Goal: Information Seeking & Learning: Learn about a topic

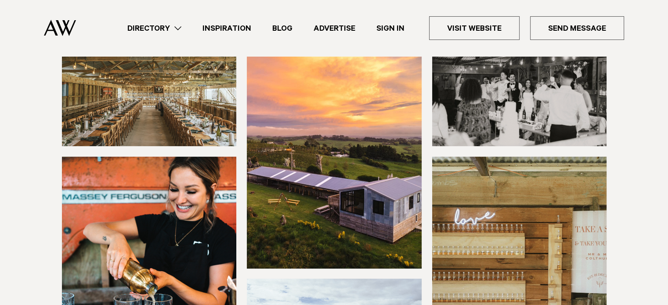
scroll to position [132, 0]
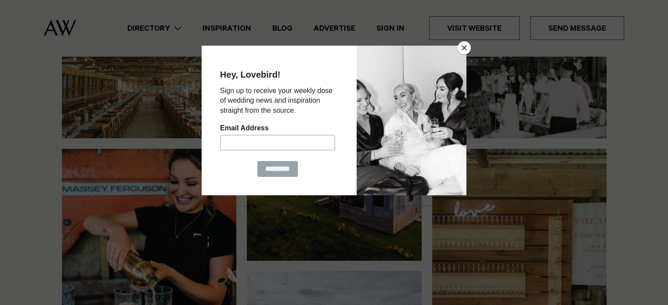
click at [463, 42] on button "Close" at bounding box center [464, 47] width 13 height 13
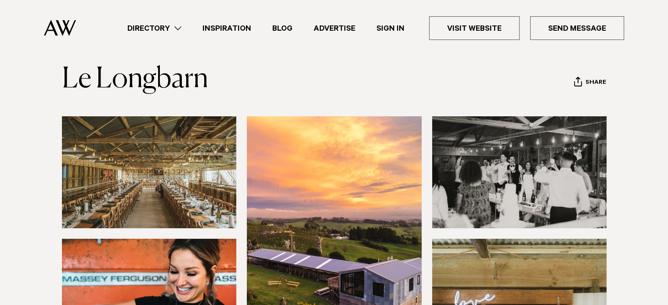
scroll to position [0, 0]
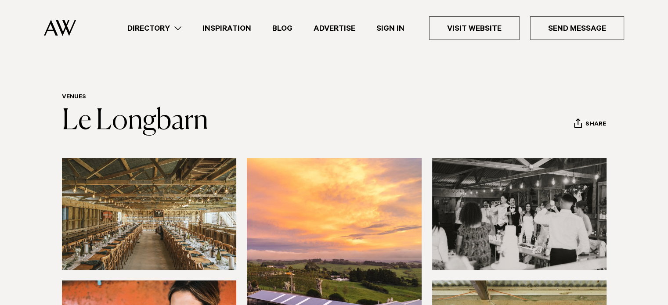
click at [279, 29] on link "Blog" at bounding box center [282, 28] width 41 height 12
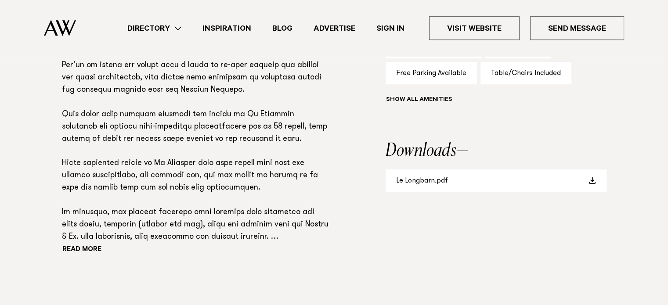
scroll to position [656, 0]
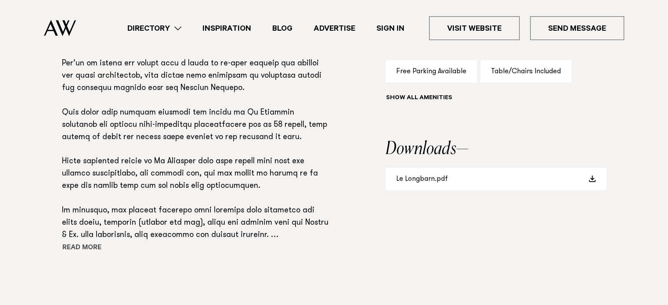
click at [89, 247] on button "Read more" at bounding box center [101, 248] width 79 height 13
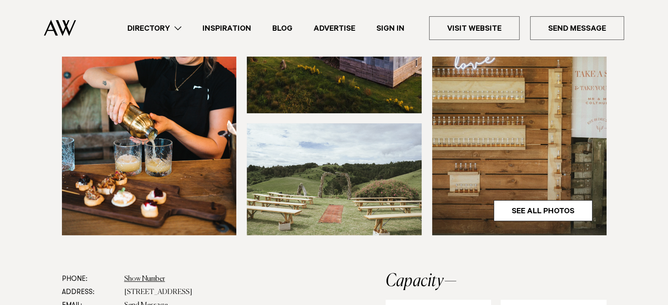
scroll to position [275, 0]
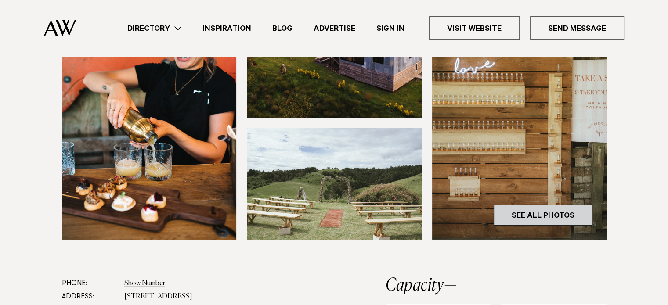
click at [537, 211] on link "See All Photos" at bounding box center [543, 215] width 99 height 21
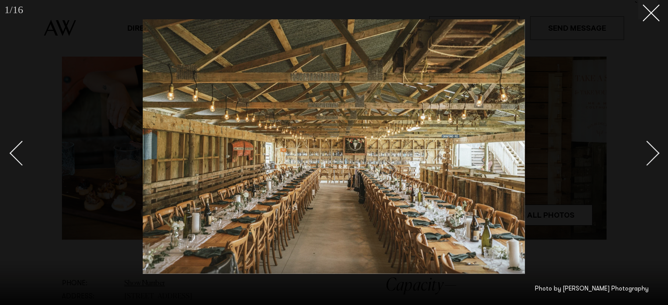
click at [656, 152] on div "Next slide" at bounding box center [647, 153] width 25 height 25
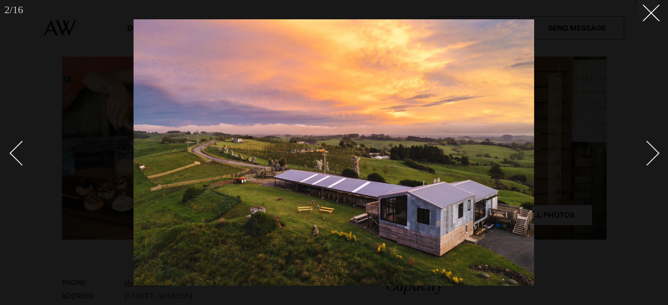
click at [656, 152] on div "Next slide" at bounding box center [647, 153] width 25 height 25
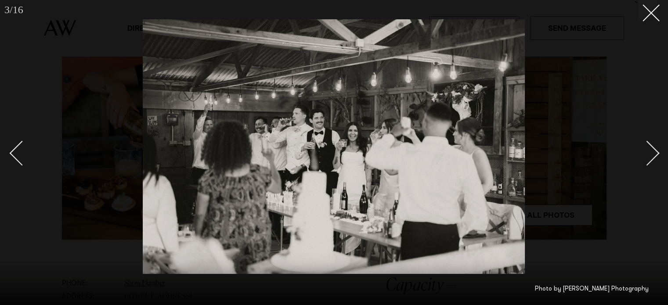
click at [656, 152] on div "Next slide" at bounding box center [647, 153] width 25 height 25
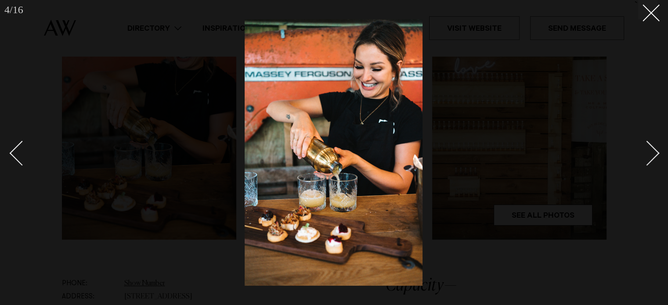
click at [656, 152] on div "Next slide" at bounding box center [647, 153] width 25 height 25
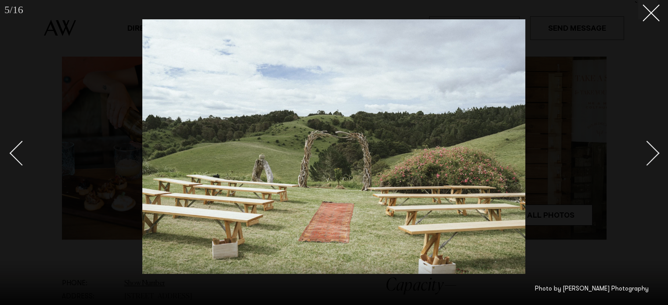
click at [656, 152] on div "Next slide" at bounding box center [647, 153] width 25 height 25
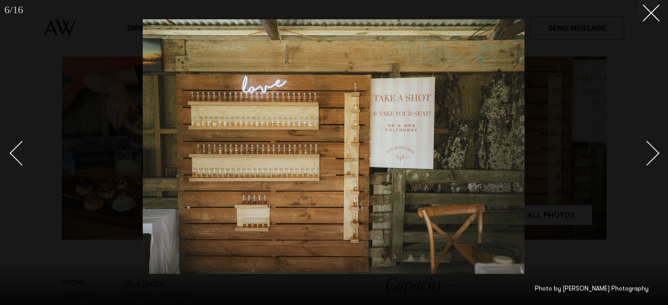
click at [656, 152] on div "Next slide" at bounding box center [647, 153] width 25 height 25
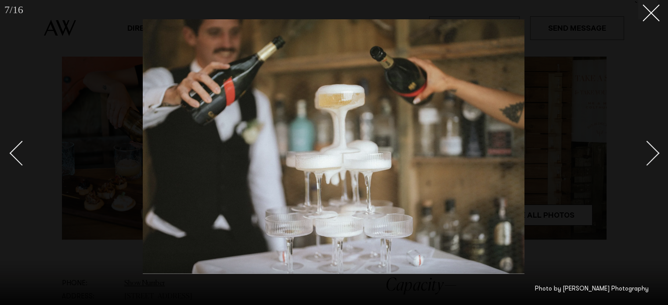
click at [656, 152] on div "Next slide" at bounding box center [647, 153] width 25 height 25
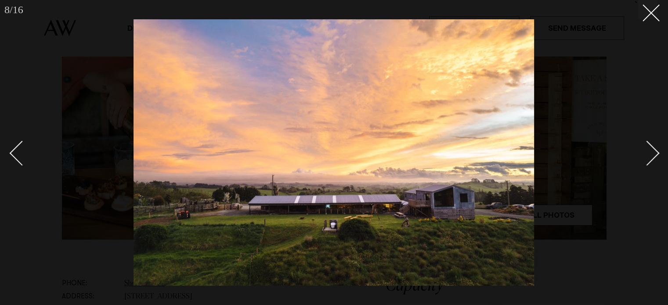
click at [656, 152] on div "Next slide" at bounding box center [647, 153] width 25 height 25
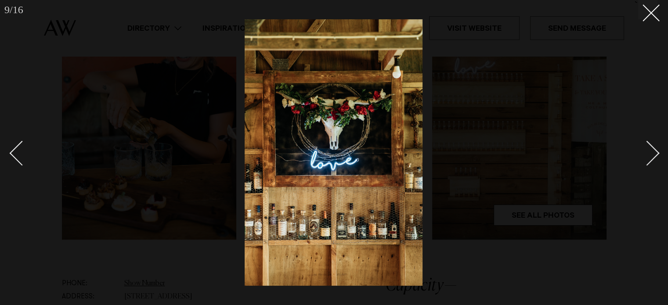
click at [656, 152] on div "Next slide" at bounding box center [647, 153] width 25 height 25
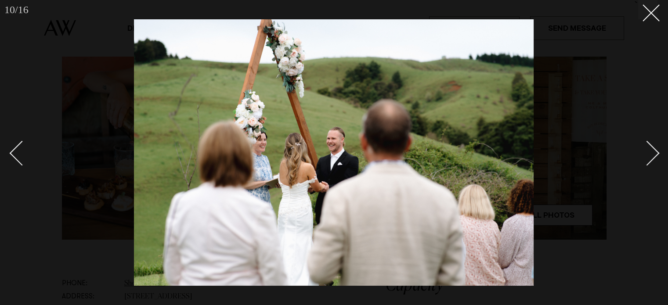
click at [656, 152] on div "Next slide" at bounding box center [647, 153] width 25 height 25
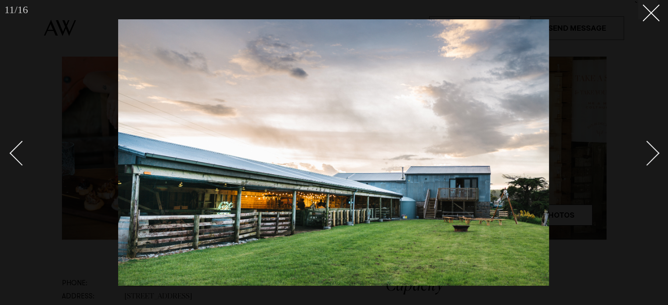
click at [656, 152] on div "Next slide" at bounding box center [647, 153] width 25 height 25
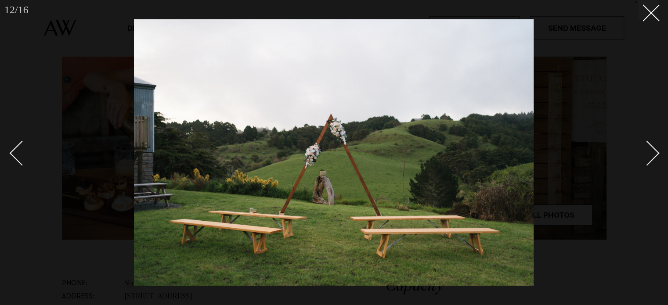
click at [656, 152] on div "Next slide" at bounding box center [647, 153] width 25 height 25
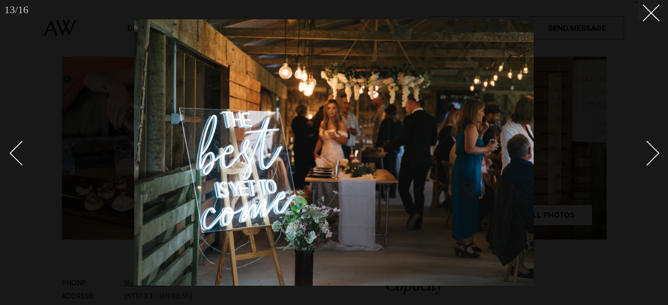
click at [656, 152] on div "Next slide" at bounding box center [647, 153] width 25 height 25
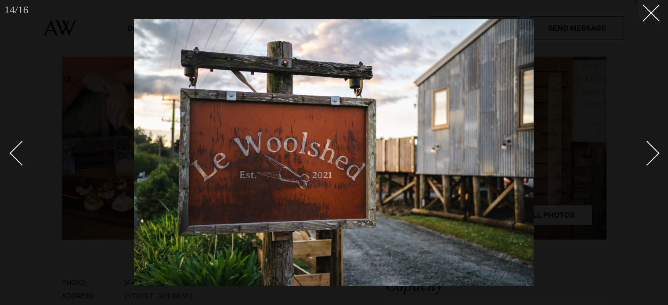
click at [656, 152] on div "Next slide" at bounding box center [647, 153] width 25 height 25
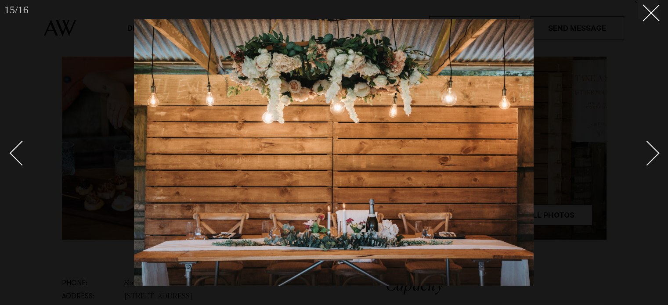
click at [656, 152] on div "Next slide" at bounding box center [647, 153] width 25 height 25
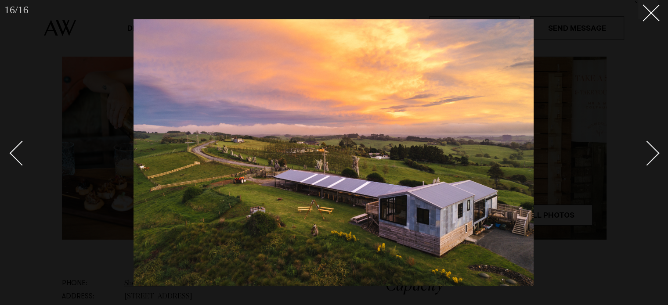
click at [656, 152] on div "Next slide" at bounding box center [647, 153] width 25 height 25
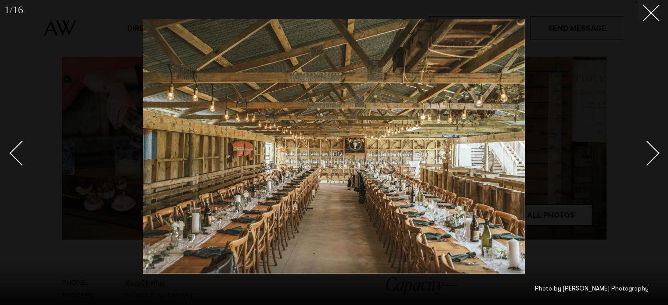
click at [656, 152] on div "Next slide" at bounding box center [647, 153] width 25 height 25
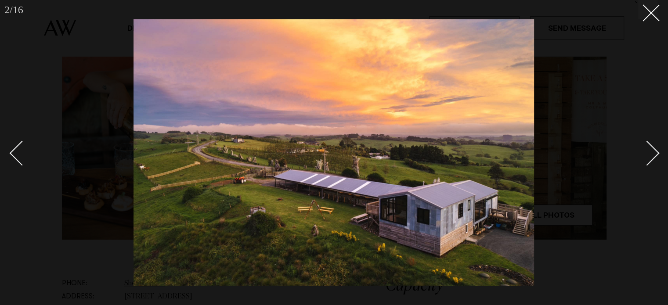
click at [656, 152] on div "Next slide" at bounding box center [647, 153] width 25 height 25
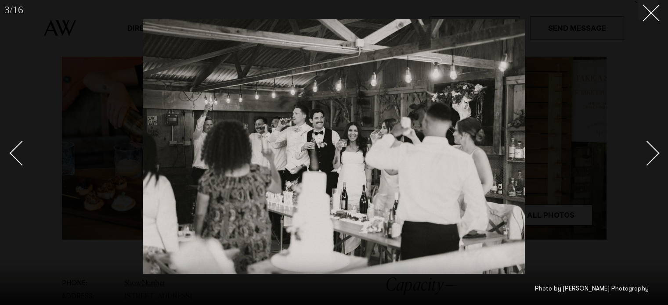
click at [656, 152] on div "Next slide" at bounding box center [647, 153] width 25 height 25
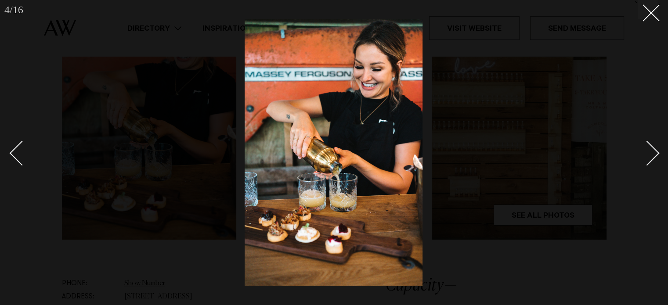
click at [656, 152] on div "Next slide" at bounding box center [647, 153] width 25 height 25
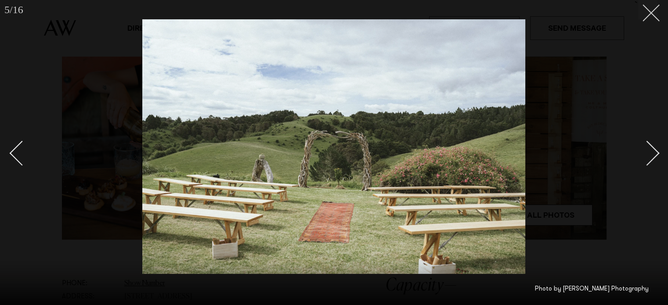
click at [653, 16] on button at bounding box center [648, 9] width 19 height 19
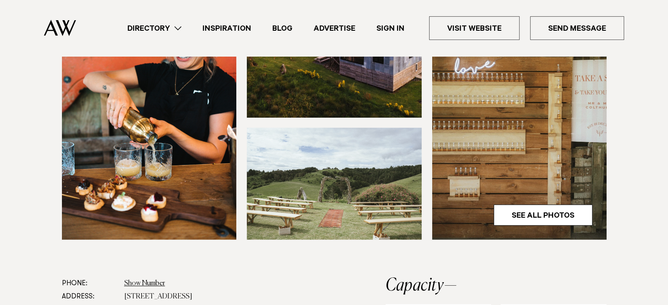
click at [243, 25] on link "Inspiration" at bounding box center [227, 28] width 70 height 12
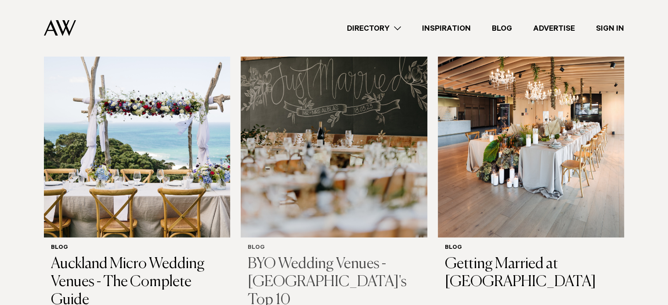
scroll to position [308, 0]
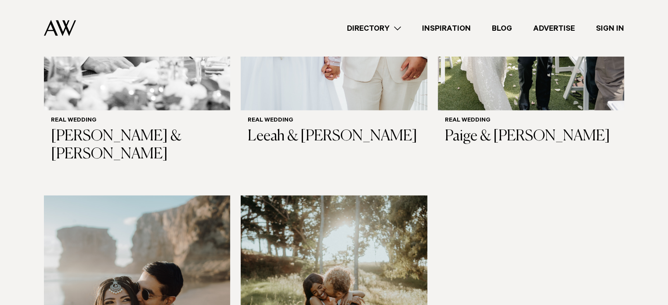
scroll to position [1026, 0]
